Goal: Task Accomplishment & Management: Use online tool/utility

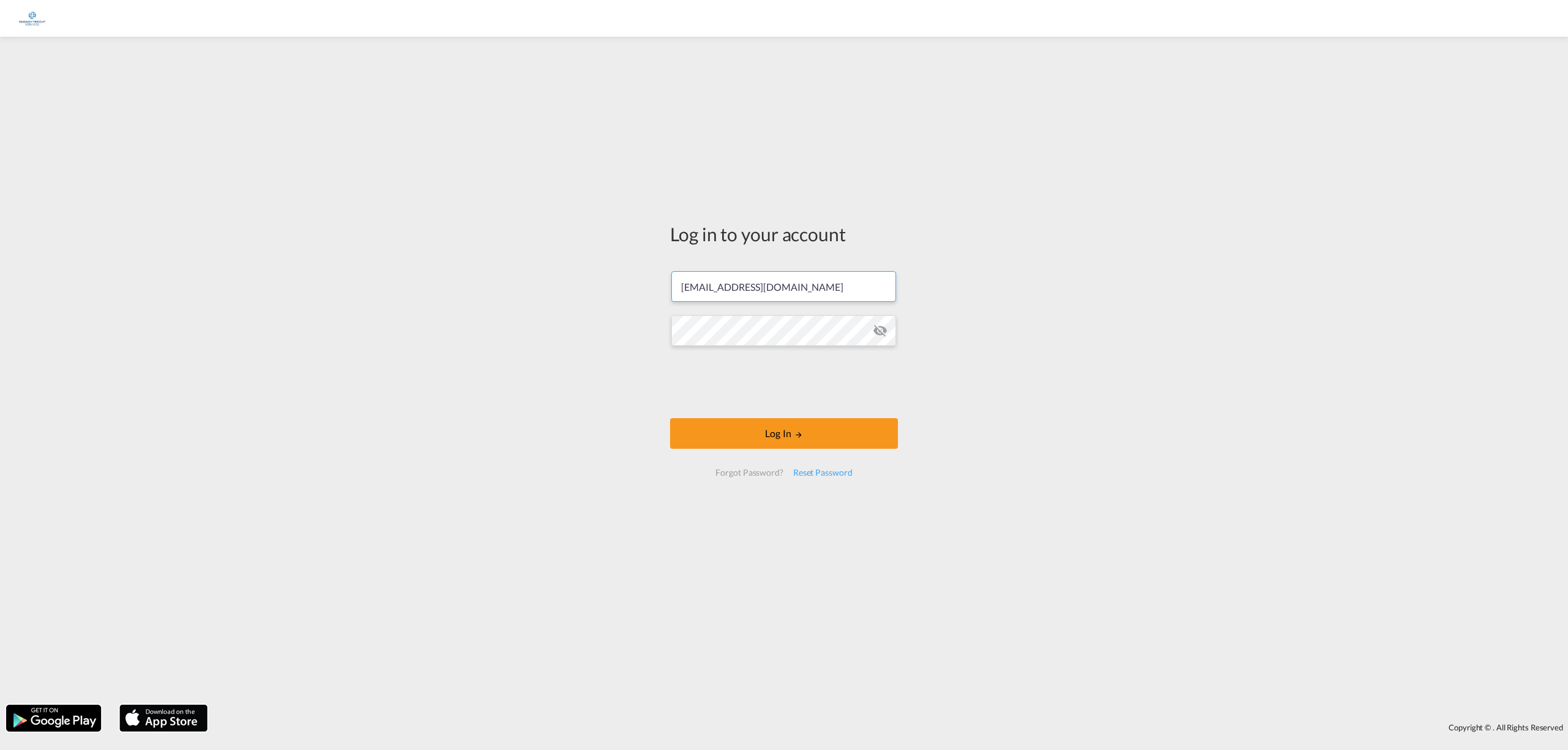
click at [800, 285] on input "[EMAIL_ADDRESS][DOMAIN_NAME]" at bounding box center [784, 286] width 225 height 30
drag, startPoint x: 706, startPoint y: 290, endPoint x: 628, endPoint y: 280, distance: 78.6
click at [628, 280] on div "Log in to your account [EMAIL_ADDRESS][DOMAIN_NAME] Log In Forgot Password? Res…" at bounding box center [784, 371] width 1568 height 656
click at [841, 281] on input "[EMAIL_ADDRESS][DOMAIN_NAME]" at bounding box center [784, 286] width 225 height 30
type input "Taline@EMBASSY-FREIGHT.BE"
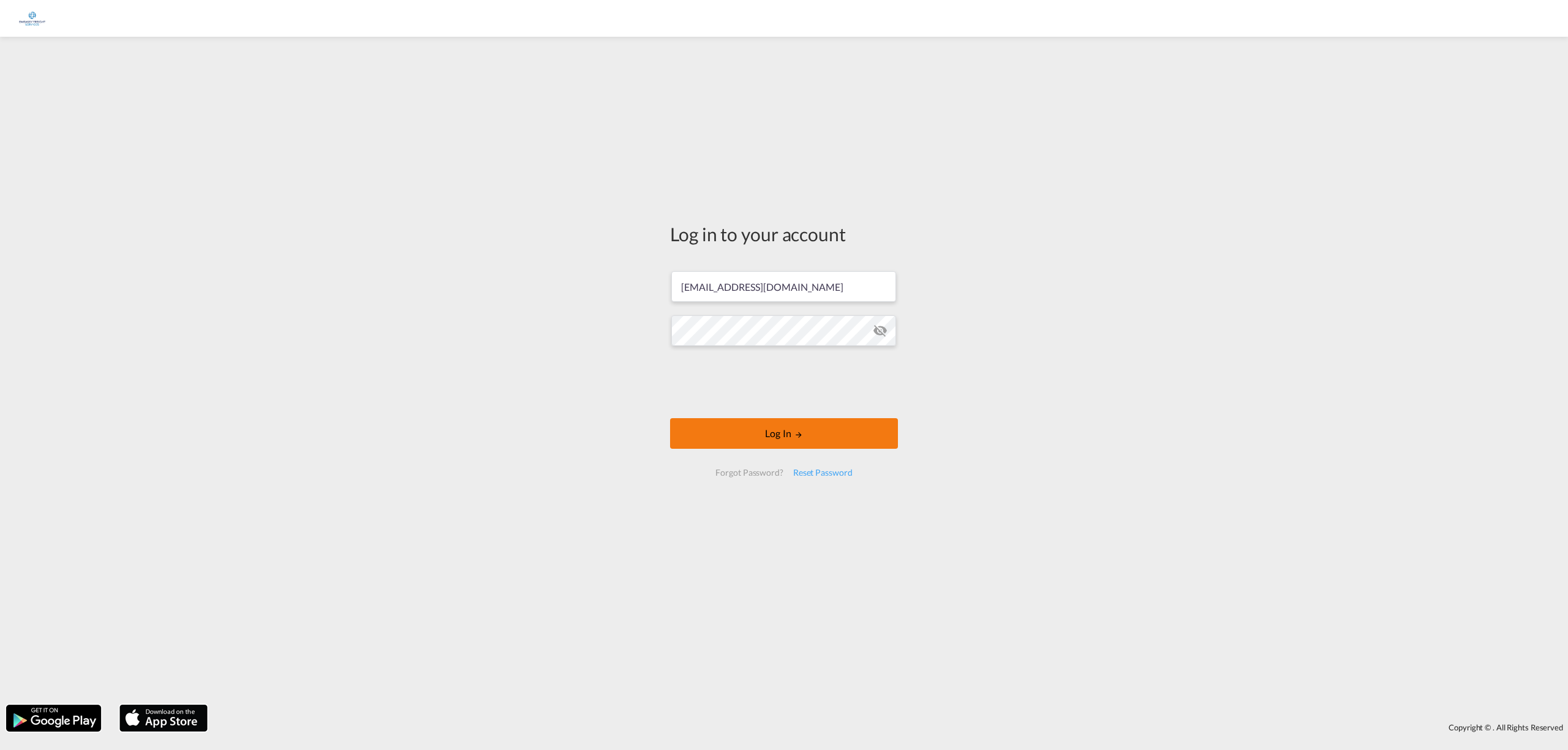
click at [796, 435] on md-icon "LOGIN" at bounding box center [798, 434] width 8 height 8
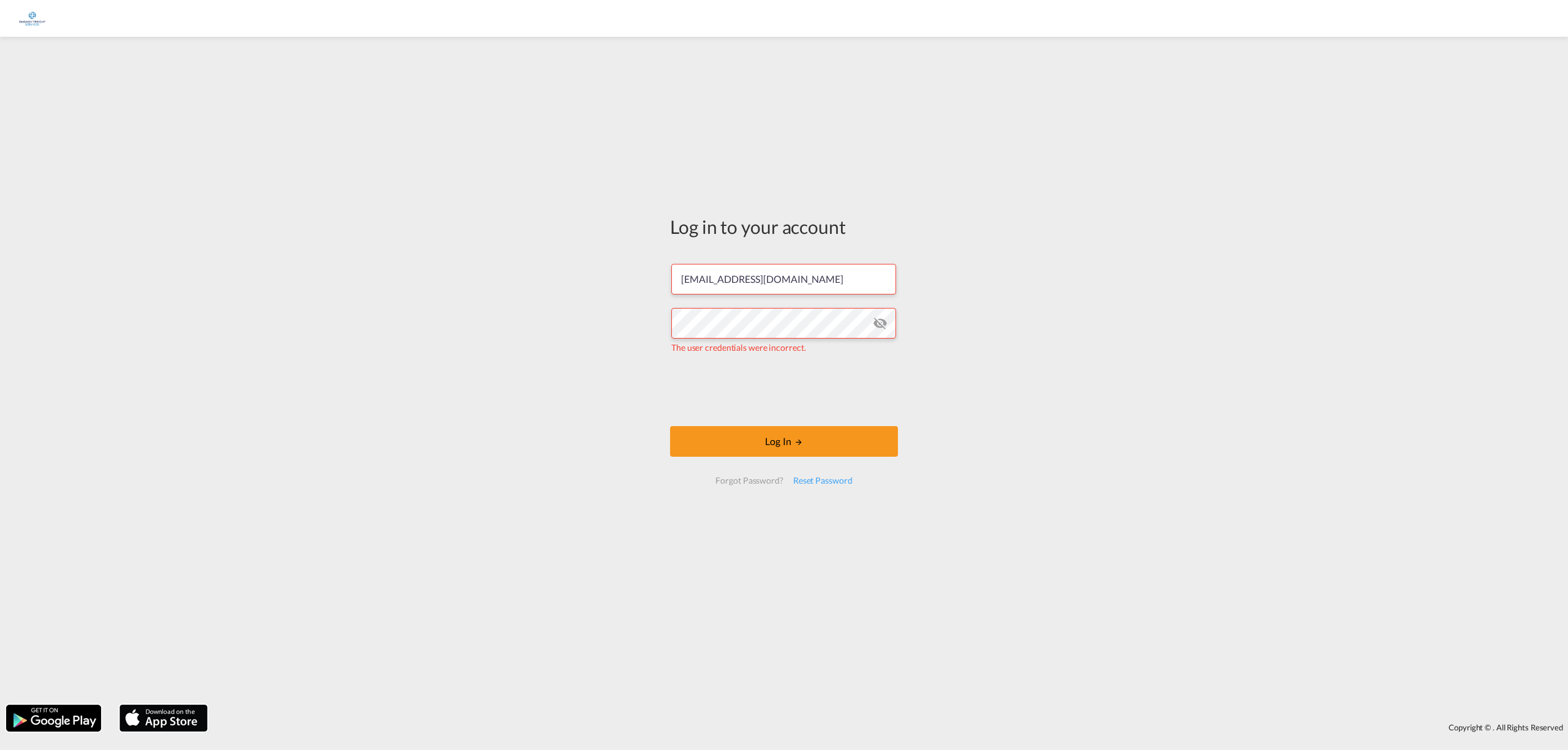
click at [880, 321] on md-icon "icon-eye-off" at bounding box center [880, 323] width 14 height 14
click at [507, 316] on div "Log in to your account Taline@EMBASSY-FREIGHT.BE The user credentials were inco…" at bounding box center [784, 371] width 1568 height 656
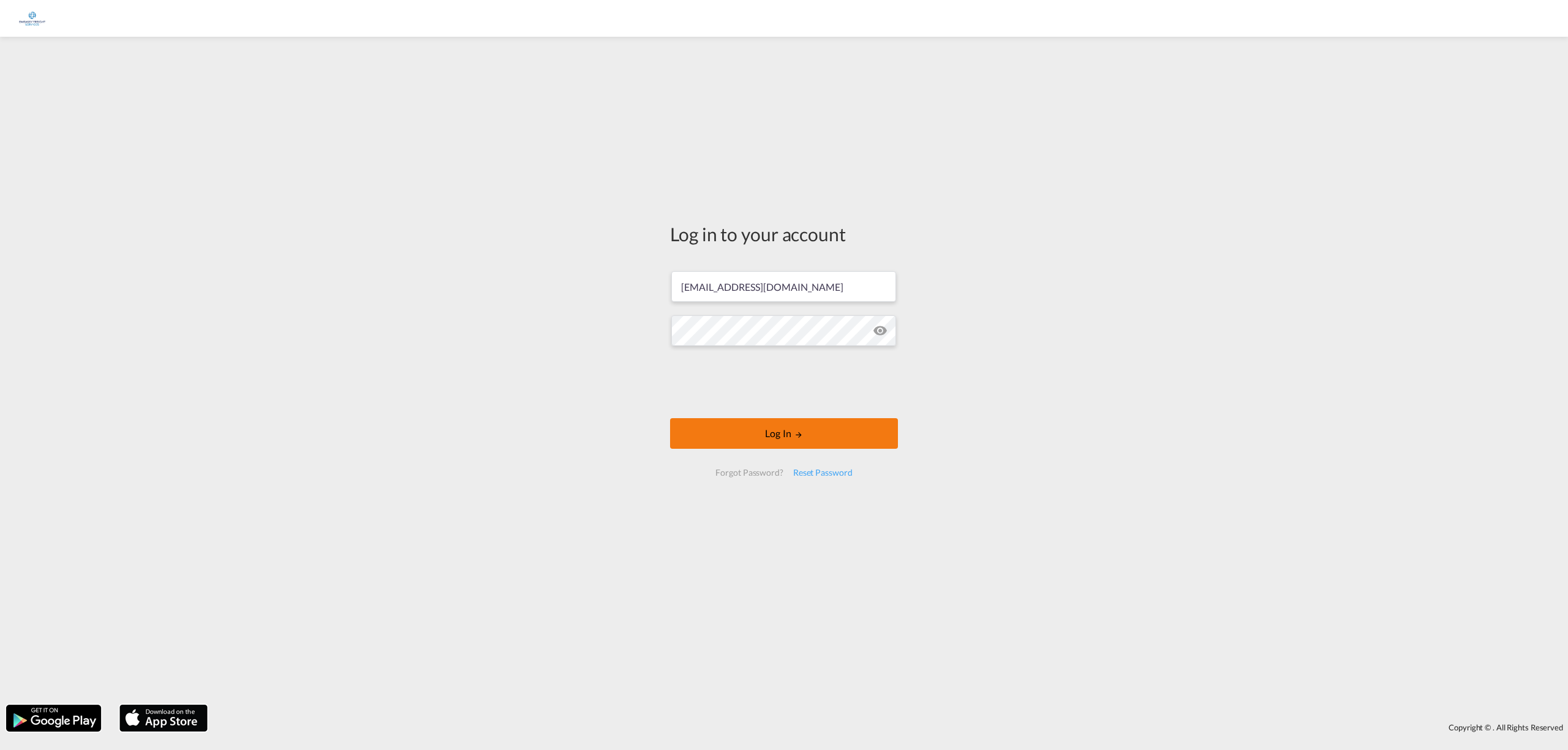
click at [783, 429] on button "Log In" at bounding box center [784, 434] width 228 height 30
click at [775, 431] on button "Log In" at bounding box center [784, 434] width 228 height 30
